Goal: Transaction & Acquisition: Purchase product/service

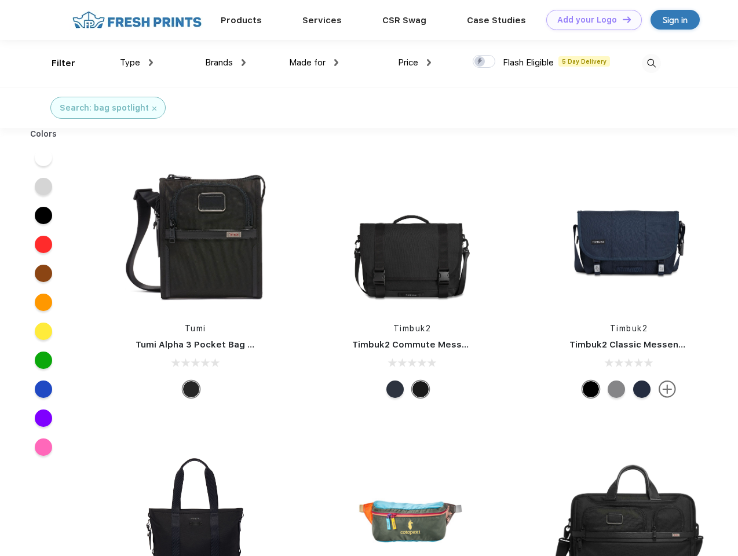
click at [589, 20] on link "Add your Logo Design Tool" at bounding box center [594, 20] width 96 height 20
click at [0, 0] on div "Design Tool" at bounding box center [0, 0] width 0 height 0
click at [621, 19] on link "Add your Logo Design Tool" at bounding box center [594, 20] width 96 height 20
click at [56, 63] on div "Filter" at bounding box center [64, 63] width 24 height 13
click at [137, 63] on span "Type" at bounding box center [130, 62] width 20 height 10
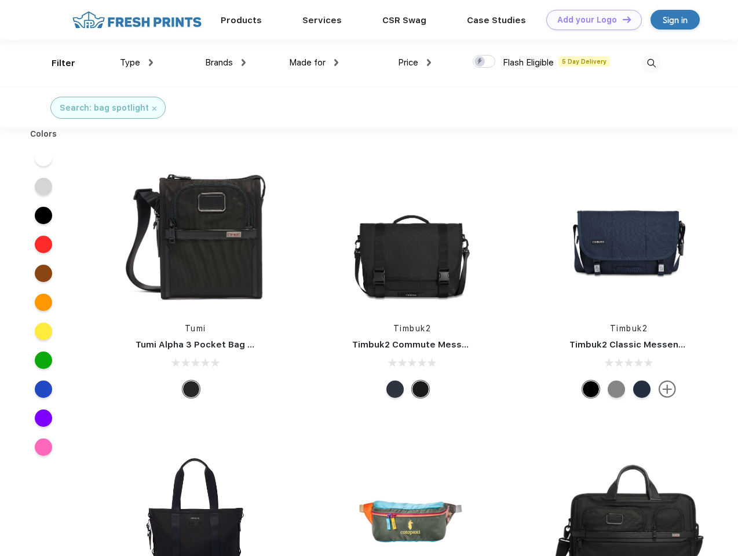
click at [225, 63] on span "Brands" at bounding box center [219, 62] width 28 height 10
click at [314, 63] on span "Made for" at bounding box center [307, 62] width 36 height 10
click at [415, 63] on span "Price" at bounding box center [408, 62] width 20 height 10
click at [484, 62] on div at bounding box center [483, 61] width 23 height 13
click at [480, 62] on input "checkbox" at bounding box center [476, 58] width 8 height 8
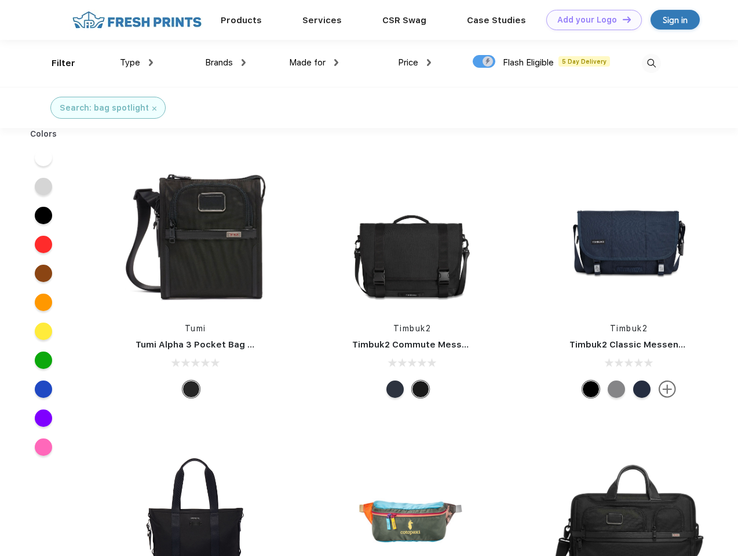
click at [651, 63] on img at bounding box center [650, 63] width 19 height 19
